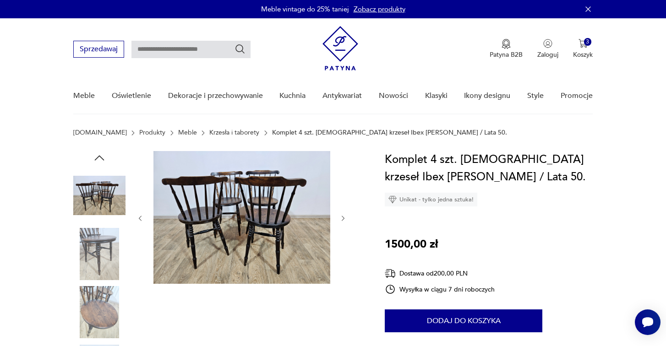
click at [585, 47] on img "button" at bounding box center [583, 43] width 9 height 9
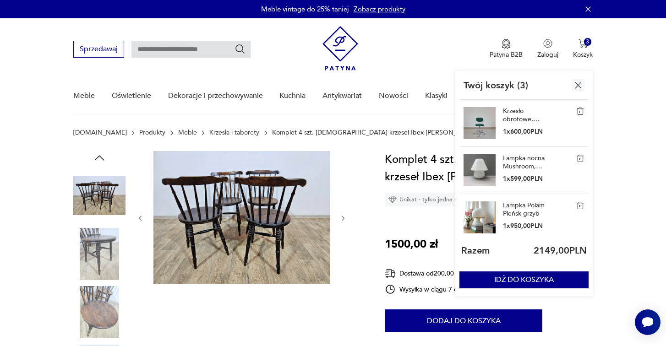
click at [522, 114] on link "Krzesło obrotowe, Wilde + Spieth, proj. [PERSON_NAME], [DEMOGRAPHIC_DATA], lata…" at bounding box center [526, 115] width 46 height 16
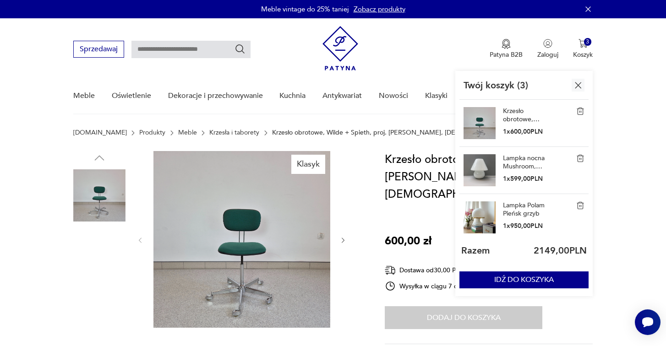
click at [236, 230] on img at bounding box center [241, 239] width 177 height 177
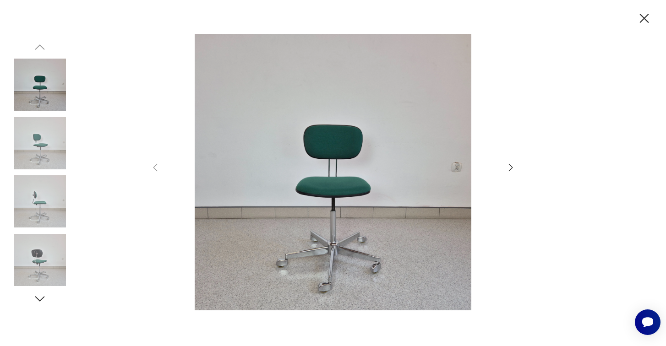
click at [509, 166] on icon "button" at bounding box center [510, 167] width 11 height 11
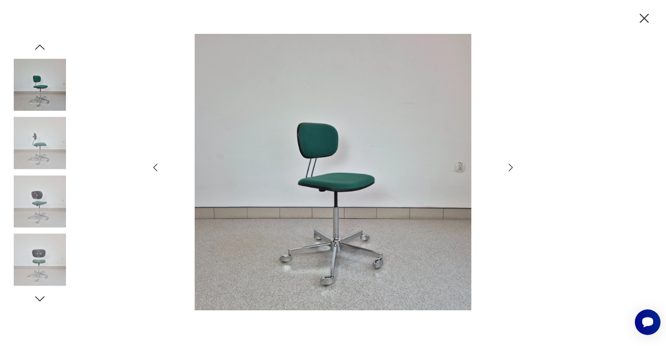
click at [509, 166] on icon "button" at bounding box center [510, 167] width 11 height 11
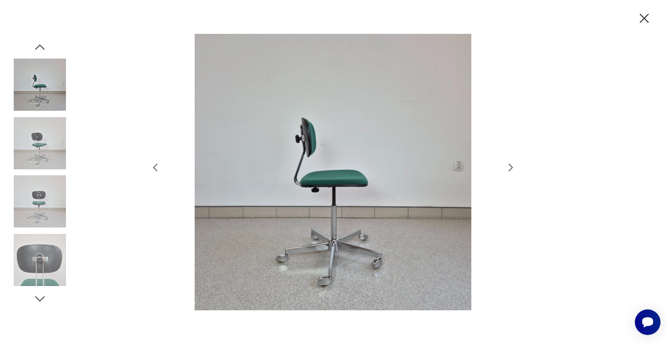
click at [509, 166] on icon "button" at bounding box center [510, 167] width 11 height 11
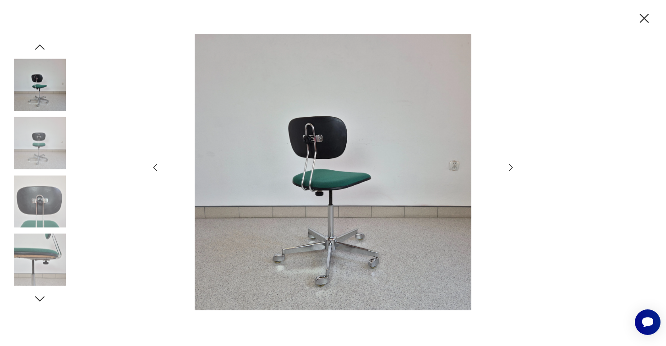
click at [510, 166] on icon "button" at bounding box center [510, 167] width 11 height 11
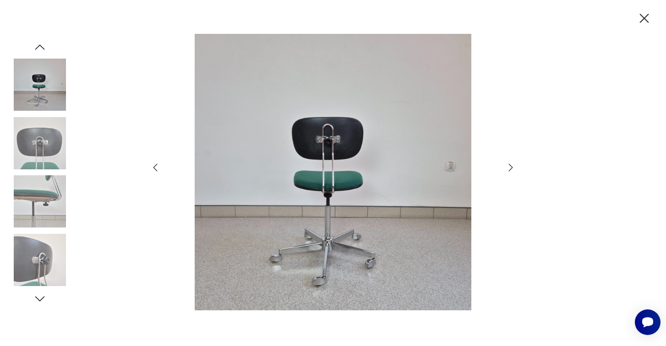
click at [510, 166] on icon "button" at bounding box center [510, 167] width 11 height 11
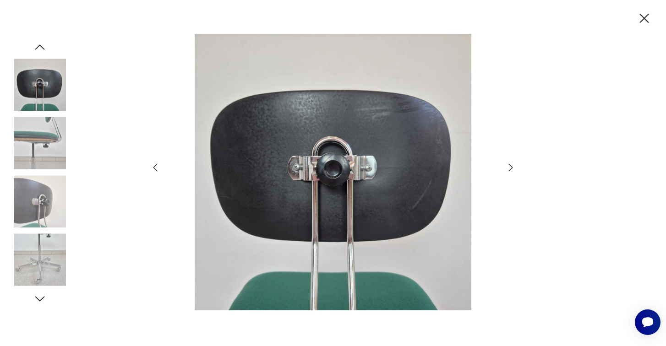
click at [510, 166] on icon "button" at bounding box center [510, 167] width 11 height 11
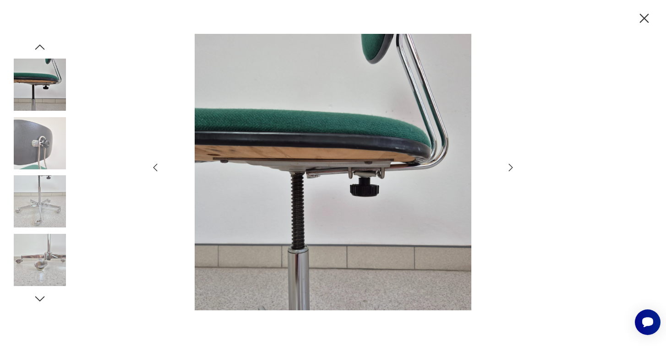
click at [412, 150] on img at bounding box center [333, 172] width 326 height 277
click at [644, 18] on icon "button" at bounding box center [644, 18] width 9 height 9
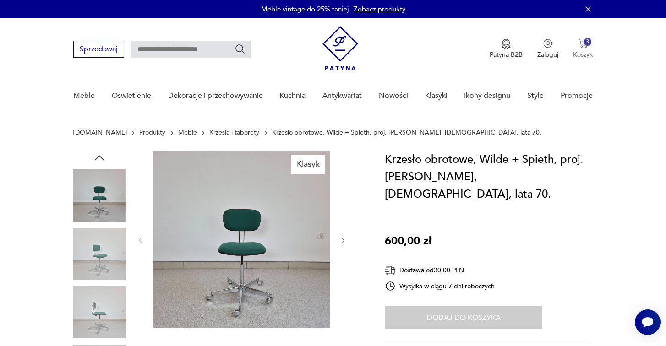
click at [585, 46] on img "button" at bounding box center [583, 43] width 9 height 9
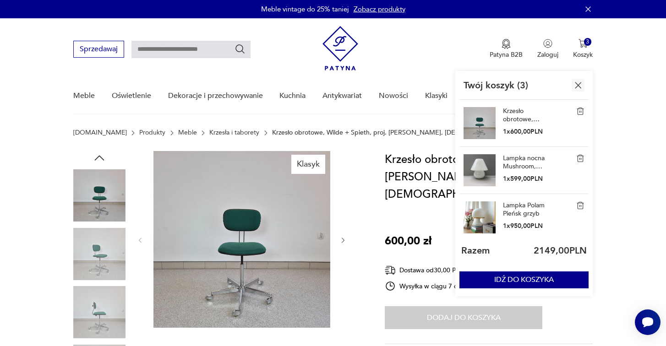
click at [519, 159] on link "Lampka nocna Mushroom, [GEOGRAPHIC_DATA], lata 90." at bounding box center [526, 162] width 46 height 16
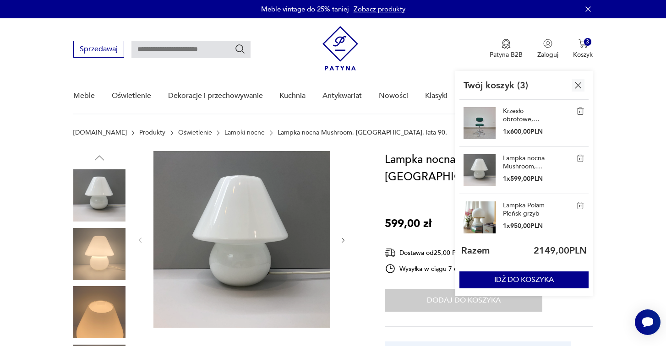
click at [510, 215] on link "Lampka Polam Pieńsk grzyb" at bounding box center [526, 210] width 46 height 16
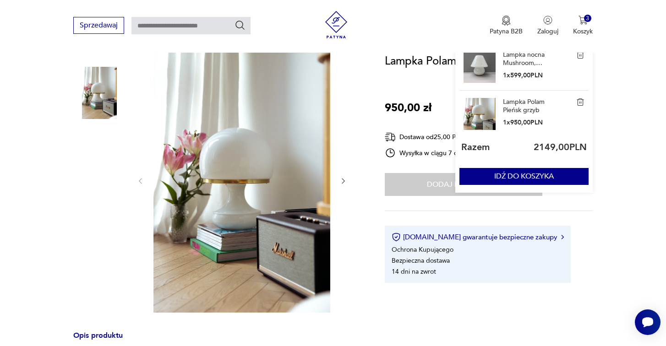
scroll to position [118, 0]
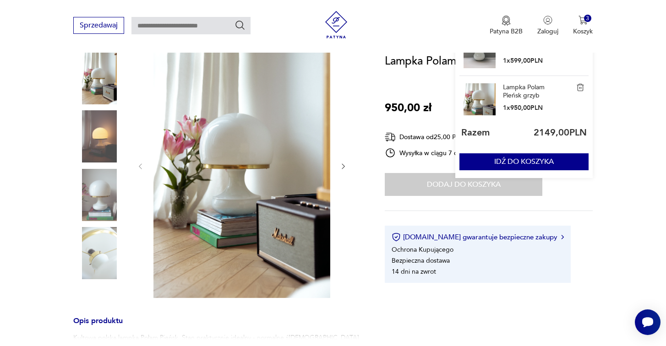
click at [245, 171] on img at bounding box center [241, 165] width 177 height 265
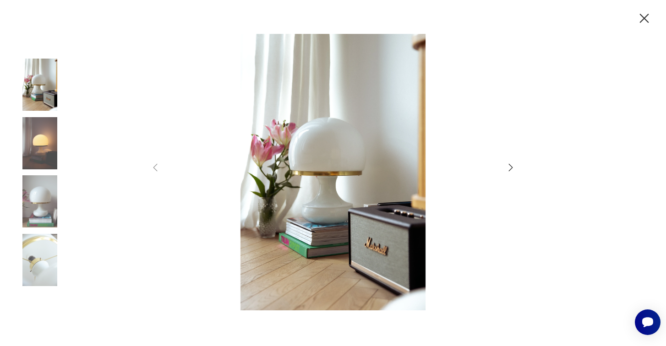
click at [510, 167] on icon "button" at bounding box center [510, 167] width 11 height 11
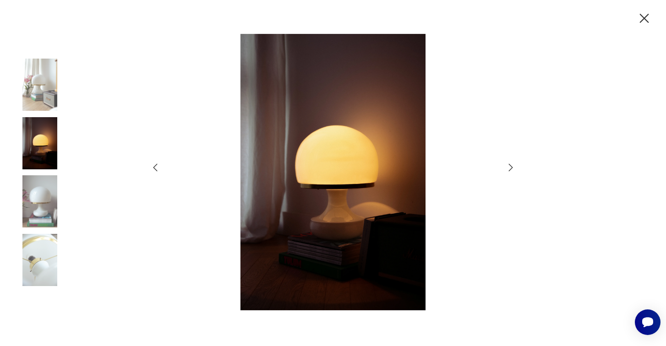
click at [510, 167] on icon "button" at bounding box center [510, 167] width 11 height 11
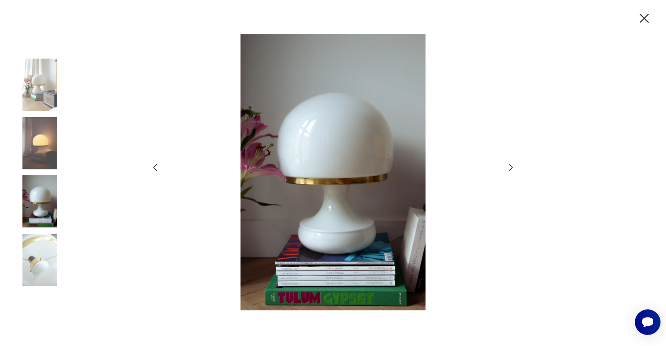
click at [510, 167] on icon "button" at bounding box center [510, 167] width 11 height 11
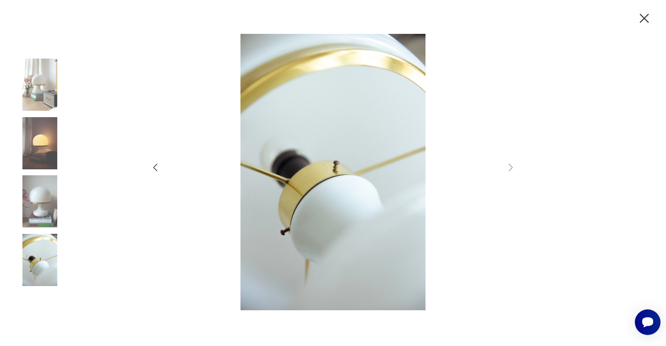
click at [644, 19] on icon "button" at bounding box center [644, 18] width 9 height 9
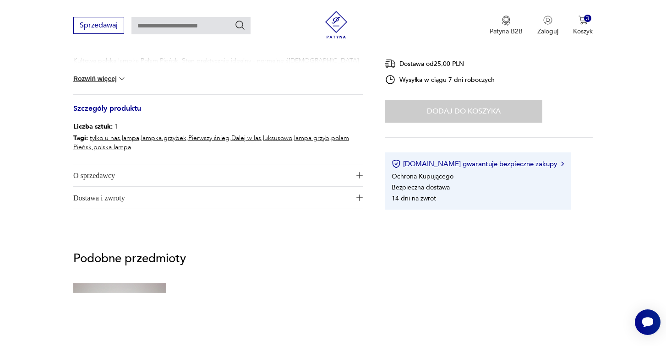
scroll to position [332, 0]
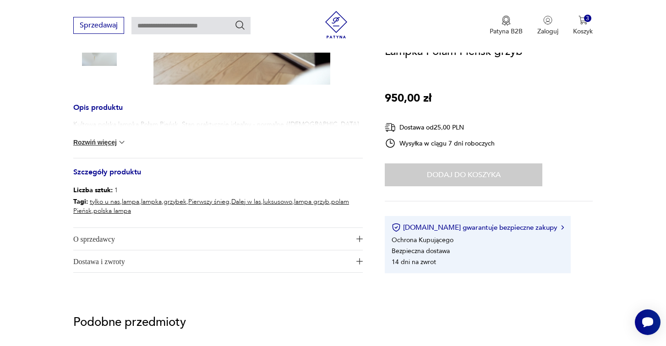
click at [107, 143] on button "Rozwiń więcej" at bounding box center [99, 142] width 53 height 9
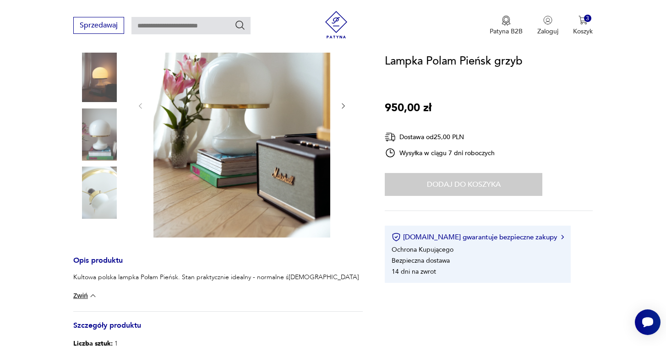
scroll to position [178, 0]
click at [95, 199] on img at bounding box center [99, 193] width 52 height 52
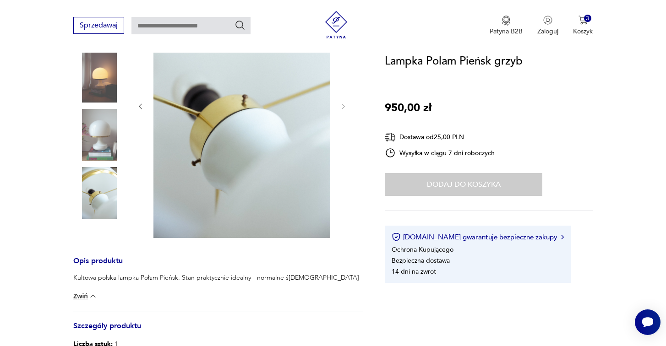
click at [99, 151] on img at bounding box center [99, 135] width 52 height 52
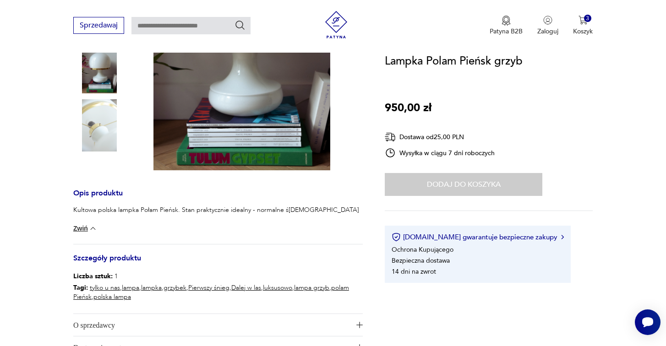
scroll to position [246, 0]
click at [93, 229] on img at bounding box center [92, 228] width 9 height 9
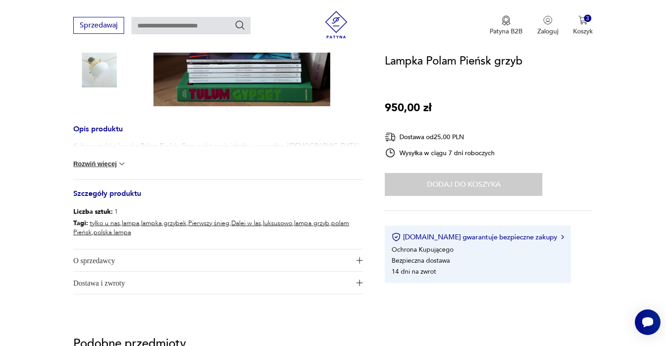
scroll to position [309, 0]
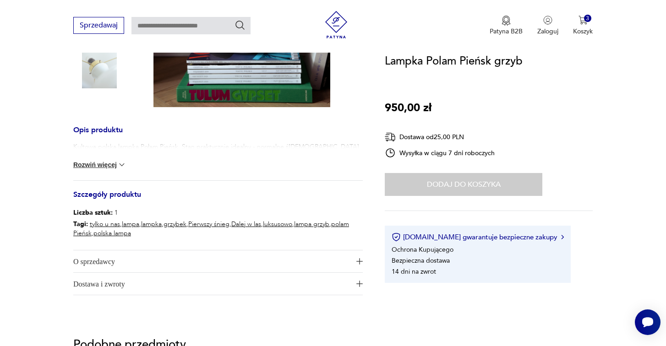
click at [428, 187] on div "Dodaj do koszyka" at bounding box center [464, 184] width 158 height 23
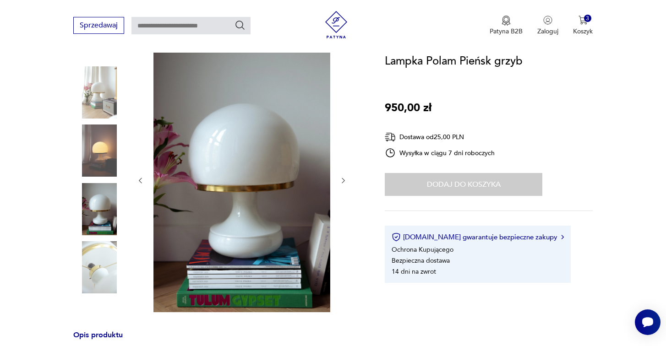
scroll to position [106, 0]
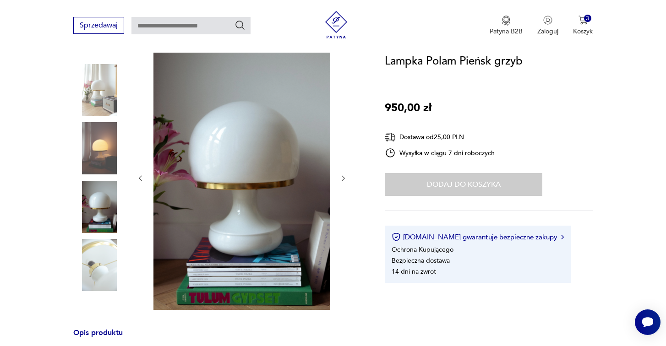
click at [366, 189] on section "Opis produktu Kultowa polska lampka Połam Pieńsk. Stan praktycznie idealny - no…" at bounding box center [333, 282] width 666 height 475
click at [344, 177] on icon "button" at bounding box center [343, 179] width 8 height 8
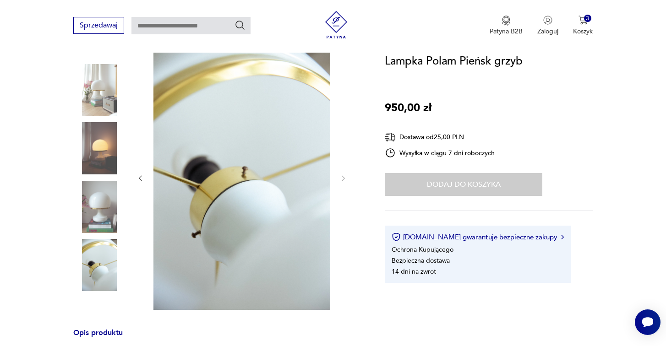
click at [455, 185] on div "Dodaj do koszyka" at bounding box center [464, 184] width 158 height 23
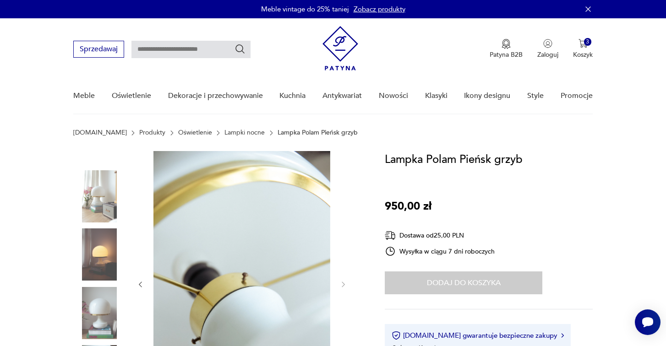
scroll to position [0, 0]
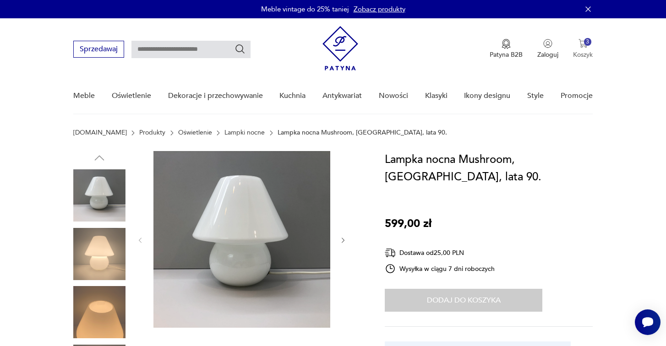
click at [581, 44] on img "button" at bounding box center [583, 43] width 9 height 9
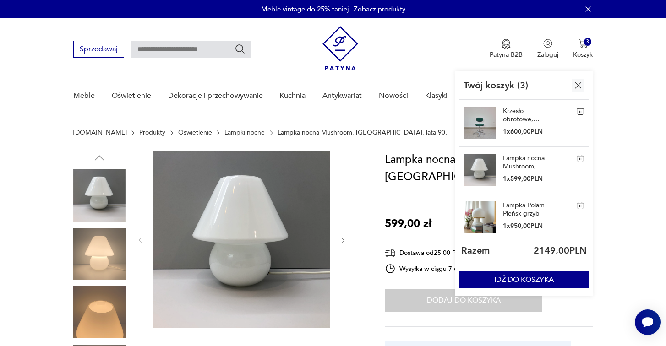
click at [516, 160] on link "Lampka nocna Mushroom, [GEOGRAPHIC_DATA], lata 90." at bounding box center [526, 162] width 46 height 16
click at [512, 159] on link "Lampka nocna Mushroom, [GEOGRAPHIC_DATA], lata 90." at bounding box center [526, 162] width 46 height 16
click at [510, 164] on link "Lampka nocna Mushroom, [GEOGRAPHIC_DATA], lata 90." at bounding box center [526, 162] width 46 height 16
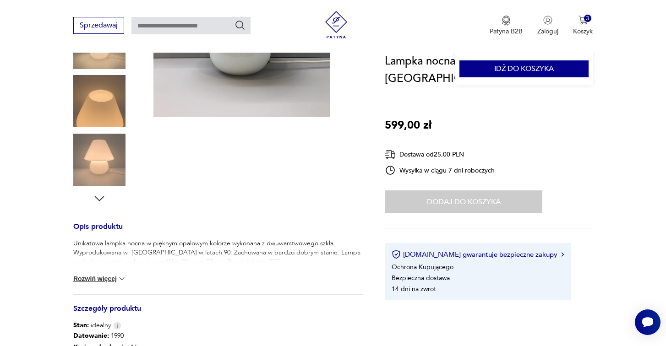
scroll to position [225, 0]
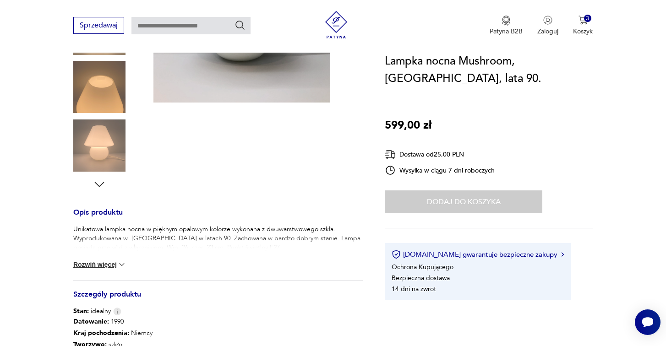
click at [107, 263] on button "Rozwiń więcej" at bounding box center [99, 264] width 53 height 9
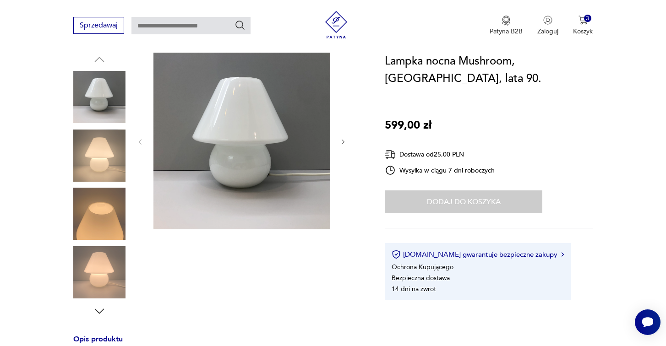
scroll to position [85, 0]
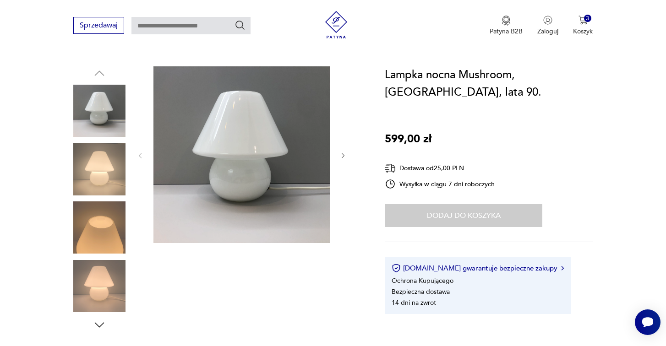
click at [343, 156] on icon "button" at bounding box center [343, 156] width 8 height 8
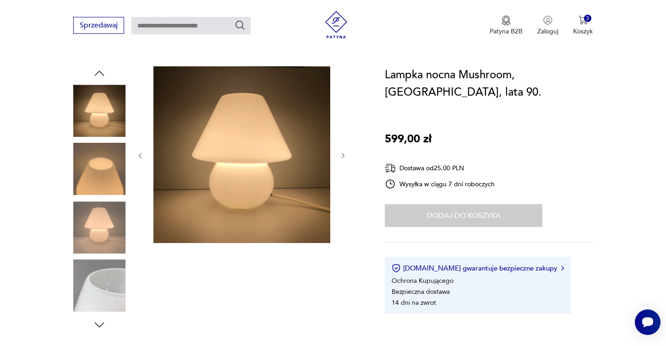
click at [343, 156] on icon "button" at bounding box center [343, 156] width 8 height 8
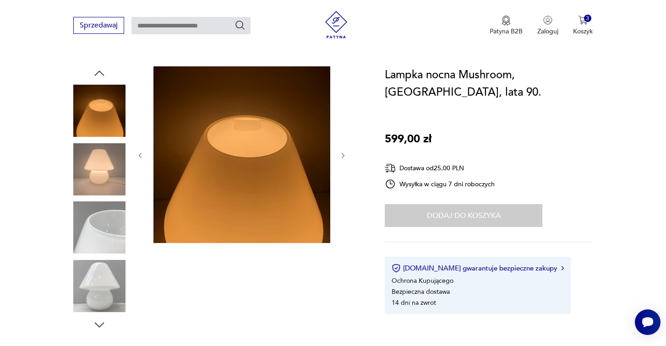
click at [343, 156] on icon "button" at bounding box center [343, 156] width 8 height 8
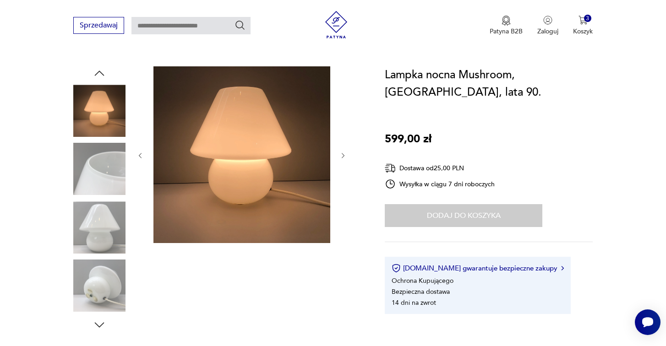
click at [343, 156] on icon "button" at bounding box center [343, 156] width 8 height 8
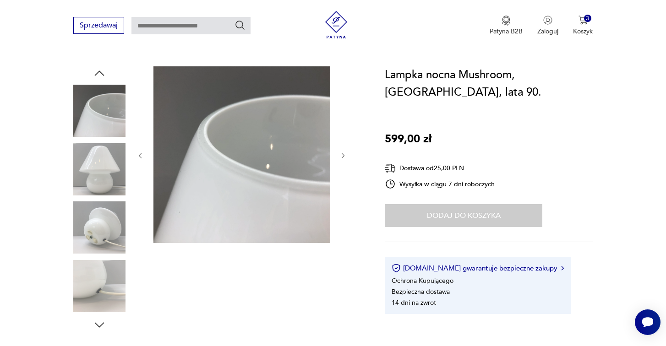
click at [343, 156] on icon "button" at bounding box center [343, 156] width 8 height 8
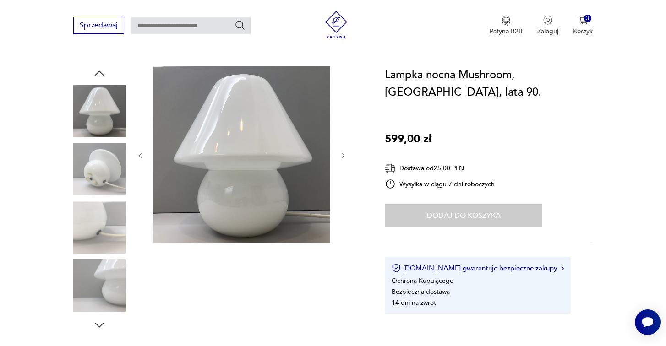
click at [343, 156] on icon "button" at bounding box center [343, 156] width 8 height 8
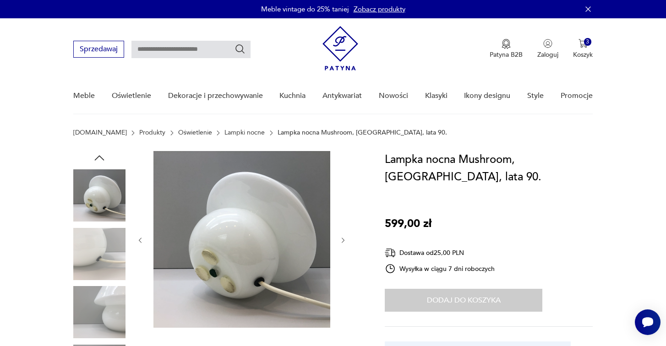
scroll to position [0, 0]
click at [581, 46] on img "button" at bounding box center [583, 43] width 9 height 9
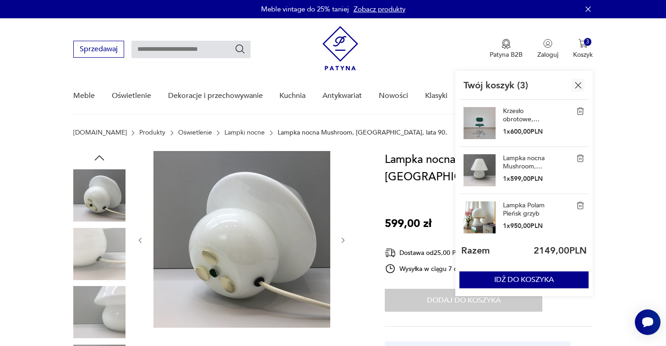
click at [528, 205] on link "Lampka Polam Pieńsk grzyb" at bounding box center [526, 210] width 46 height 16
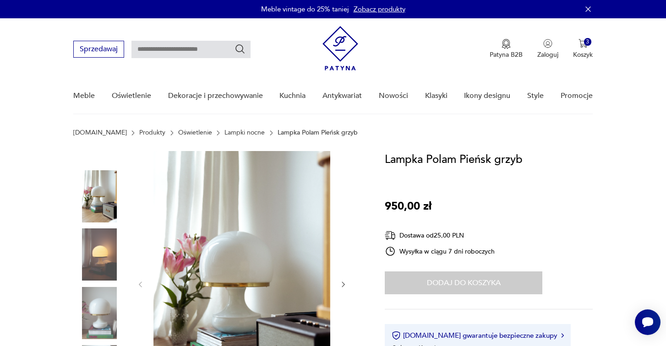
click at [344, 284] on icon "button" at bounding box center [343, 285] width 8 height 8
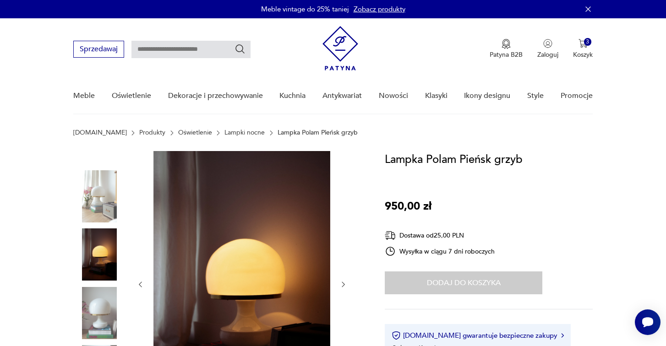
click at [344, 284] on icon "button" at bounding box center [343, 285] width 8 height 8
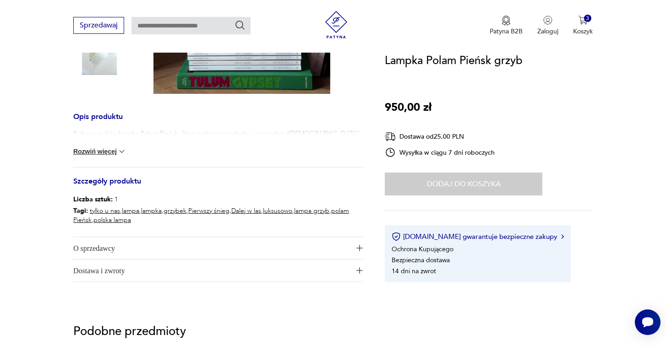
scroll to position [323, 0]
click at [120, 149] on img at bounding box center [121, 151] width 9 height 9
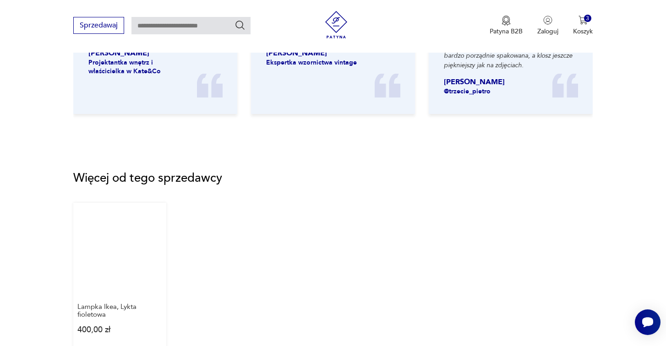
click at [116, 217] on link "Lampka Ikea, Lykta fioletowa 400,00 zł" at bounding box center [119, 277] width 93 height 149
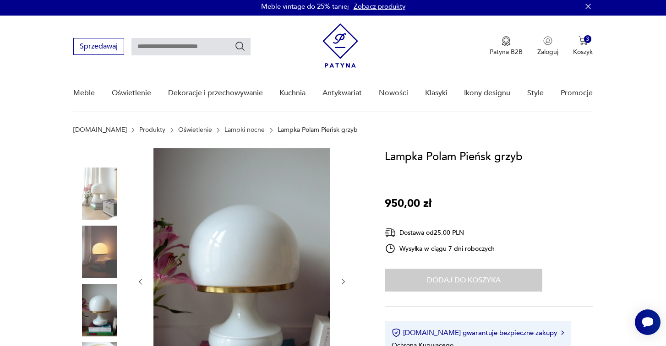
scroll to position [0, 0]
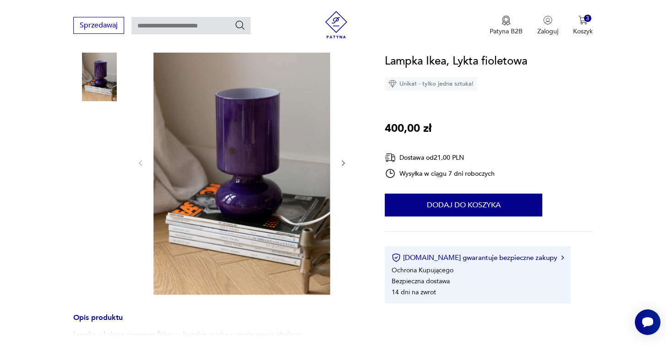
scroll to position [124, 0]
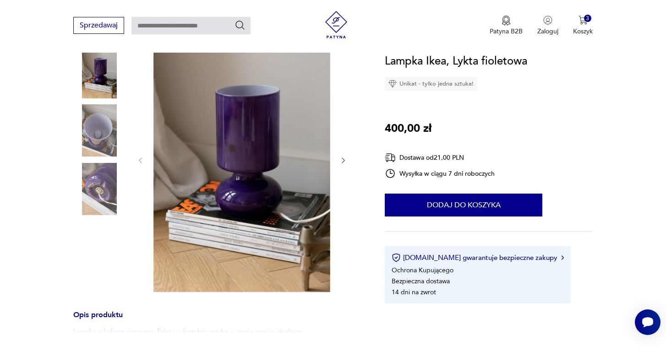
click at [344, 159] on icon "button" at bounding box center [343, 161] width 8 height 8
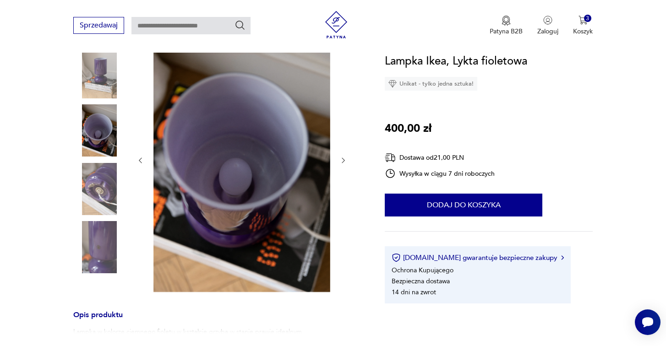
click at [344, 159] on icon "button" at bounding box center [343, 161] width 8 height 8
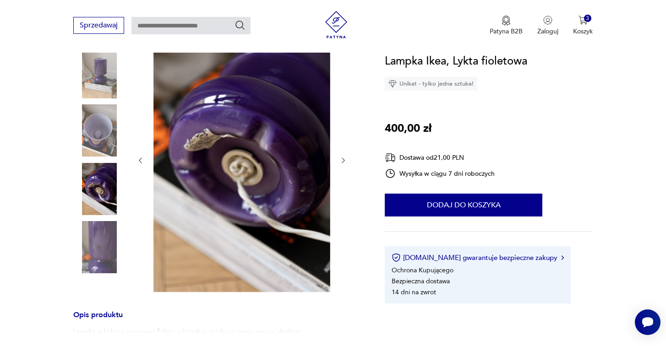
click at [344, 159] on icon "button" at bounding box center [343, 161] width 8 height 8
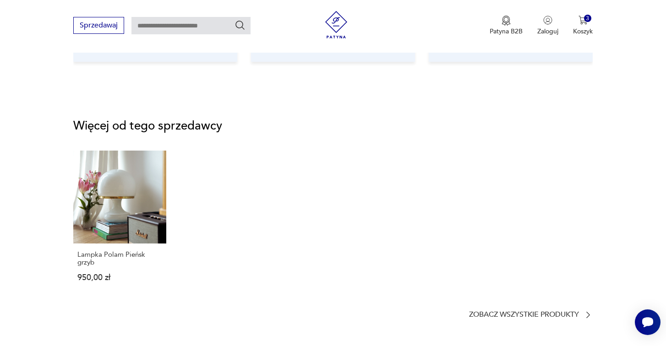
scroll to position [1029, 0]
click at [584, 24] on img "button" at bounding box center [583, 20] width 9 height 9
click at [180, 24] on input "text" at bounding box center [190, 25] width 119 height 17
type input "*******"
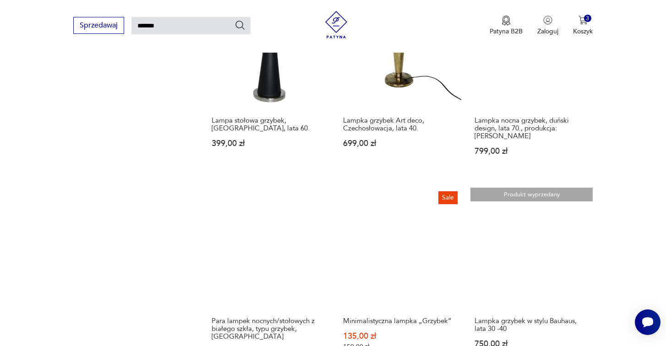
scroll to position [608, 0]
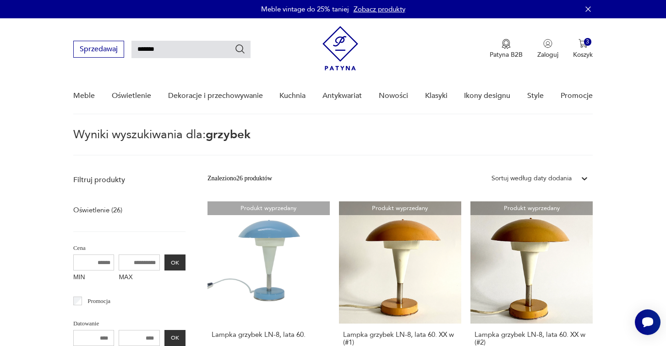
click at [167, 45] on input "*******" at bounding box center [190, 49] width 119 height 17
type input "*"
type input "**********"
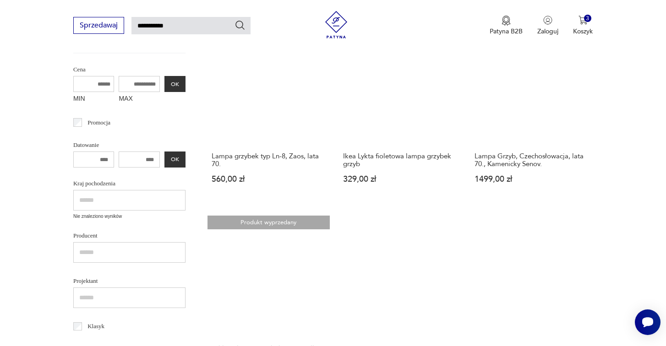
scroll to position [50, 0]
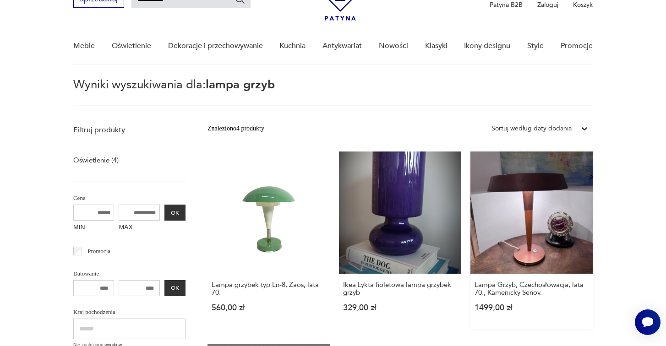
click at [470, 192] on link "Lampa Grzyb, Czechosłowacja, lata 70., Kamenicky Senov. 1499,00 zł" at bounding box center [531, 241] width 122 height 178
